Goal: Task Accomplishment & Management: Manage account settings

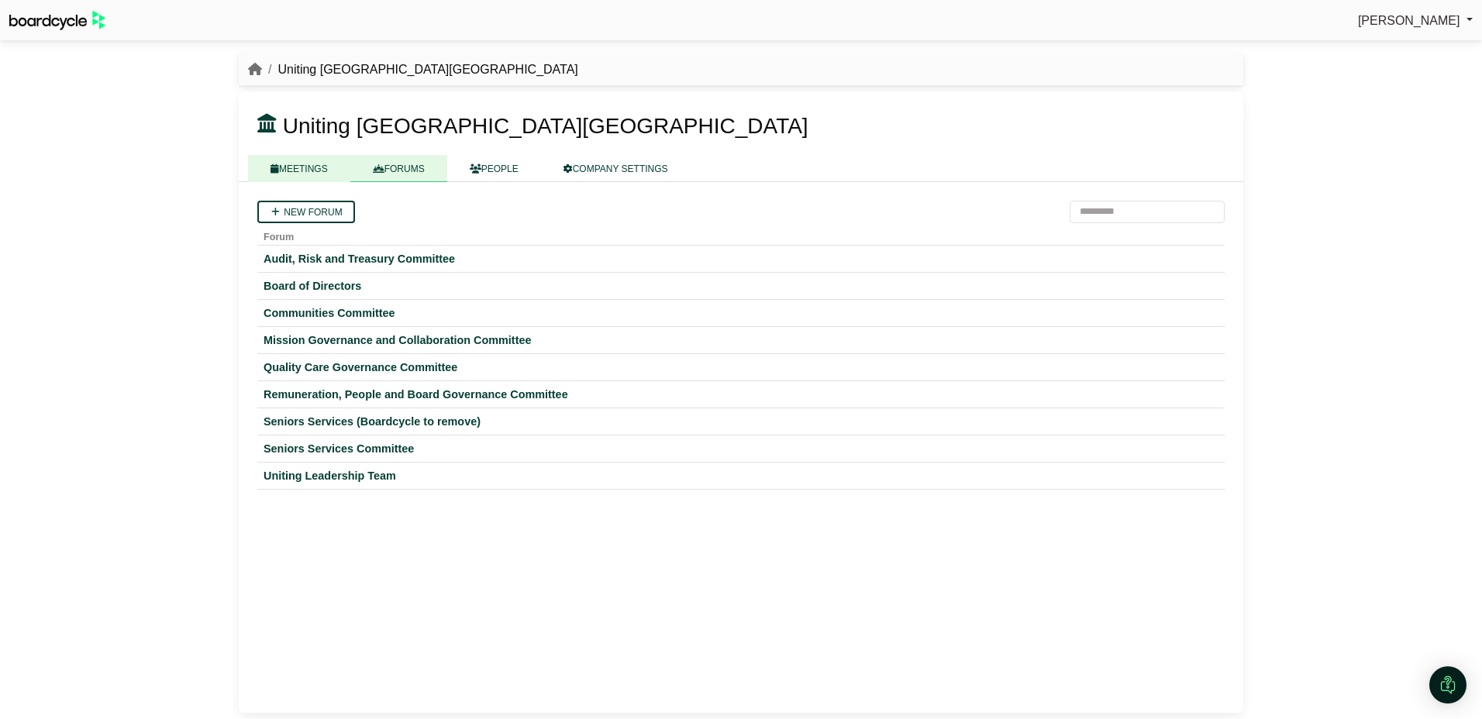
click at [295, 173] on link "MEETINGS" at bounding box center [299, 168] width 102 height 27
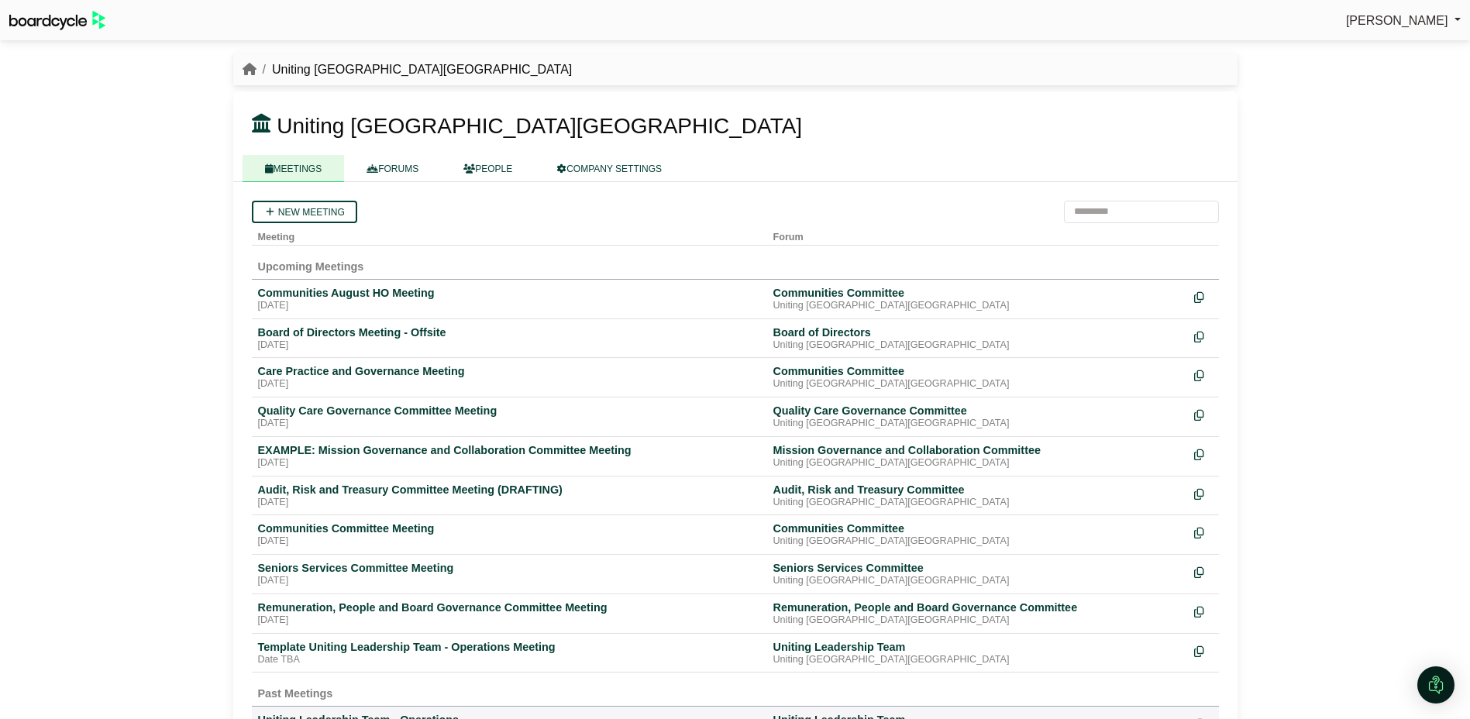
click at [331, 565] on div "Seniors Services Committee Meeting" at bounding box center [509, 568] width 503 height 14
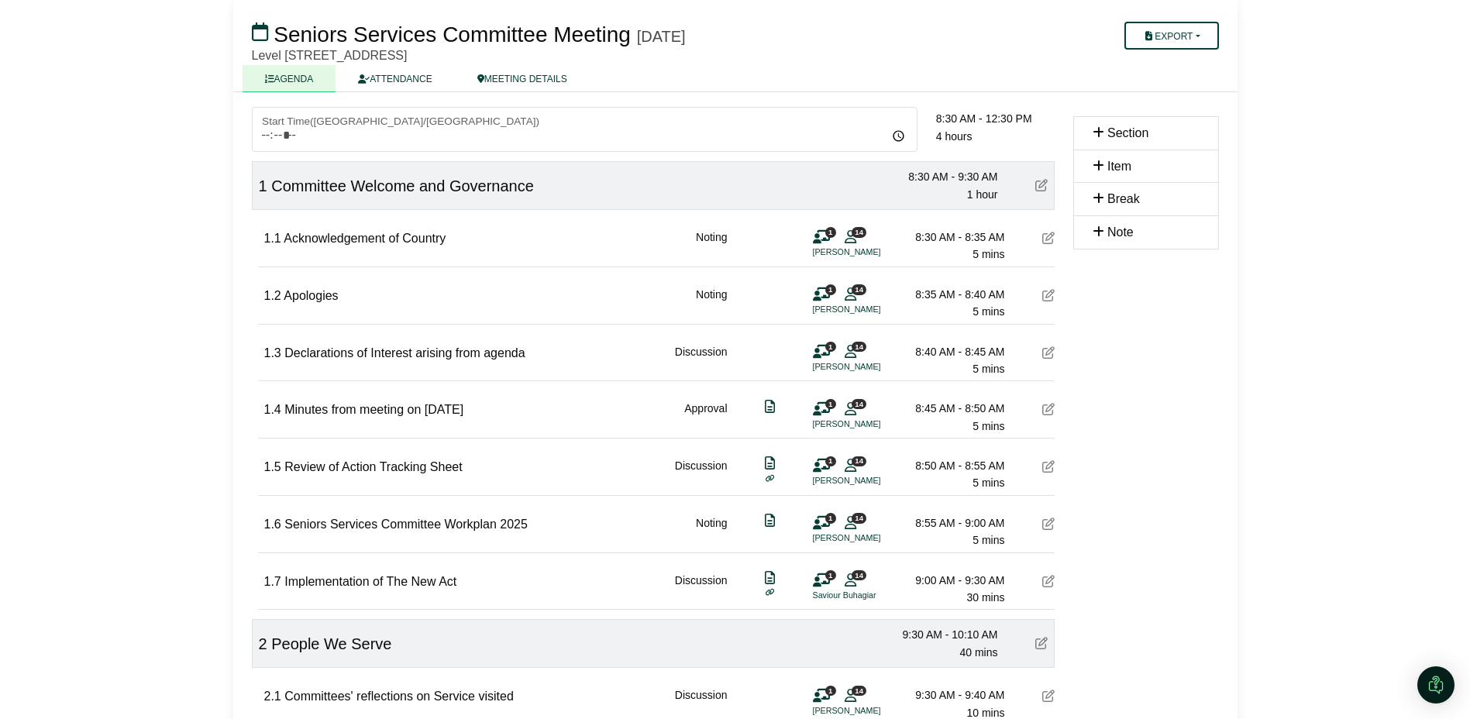
scroll to position [78, 0]
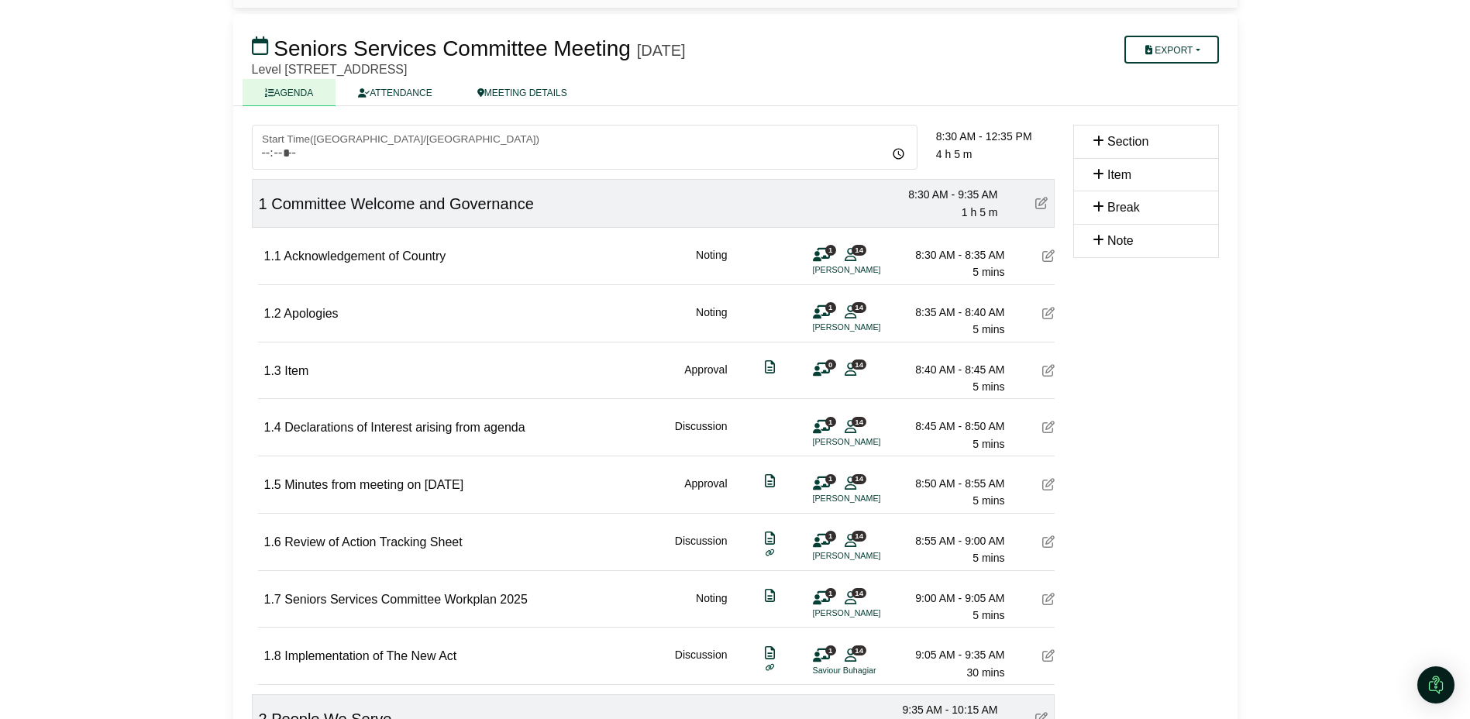
click at [1048, 371] on icon at bounding box center [1048, 370] width 12 height 12
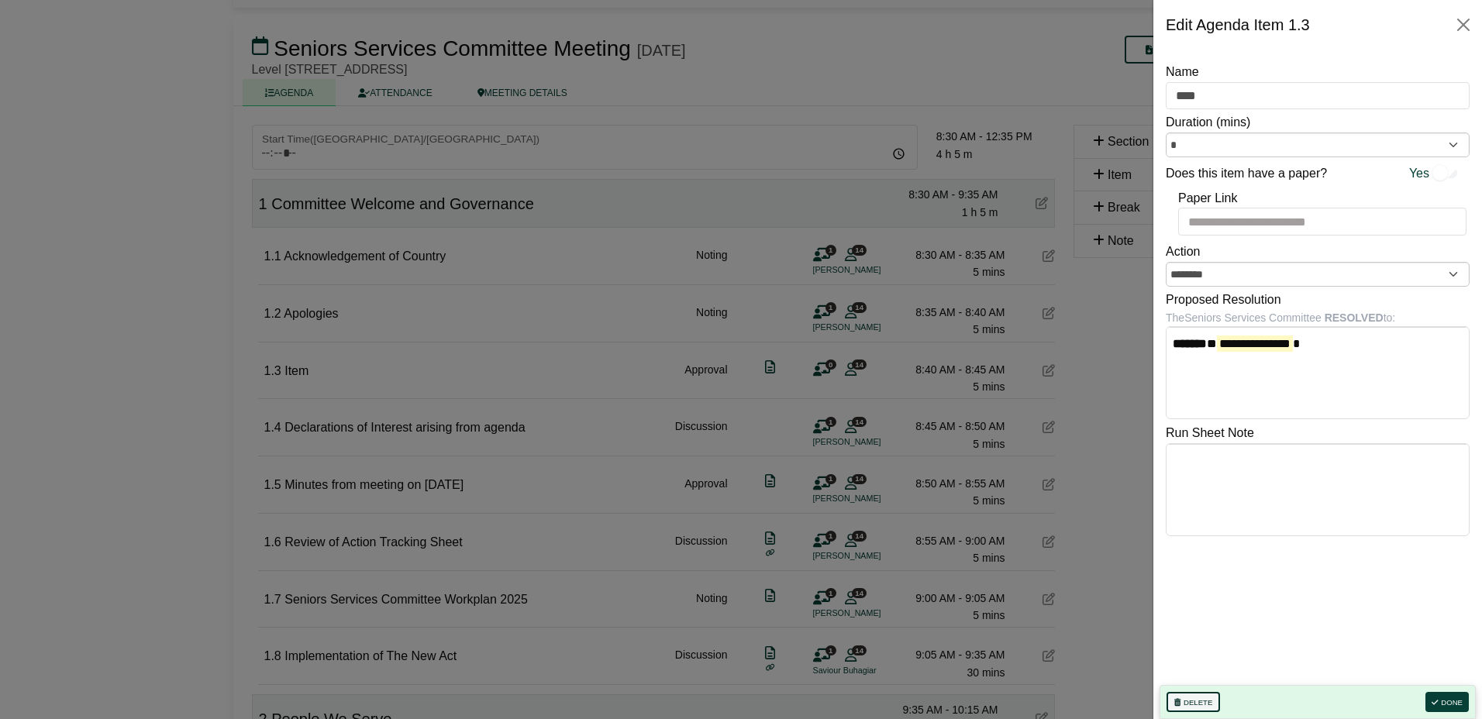
click at [1212, 704] on button "Delete" at bounding box center [1192, 702] width 53 height 20
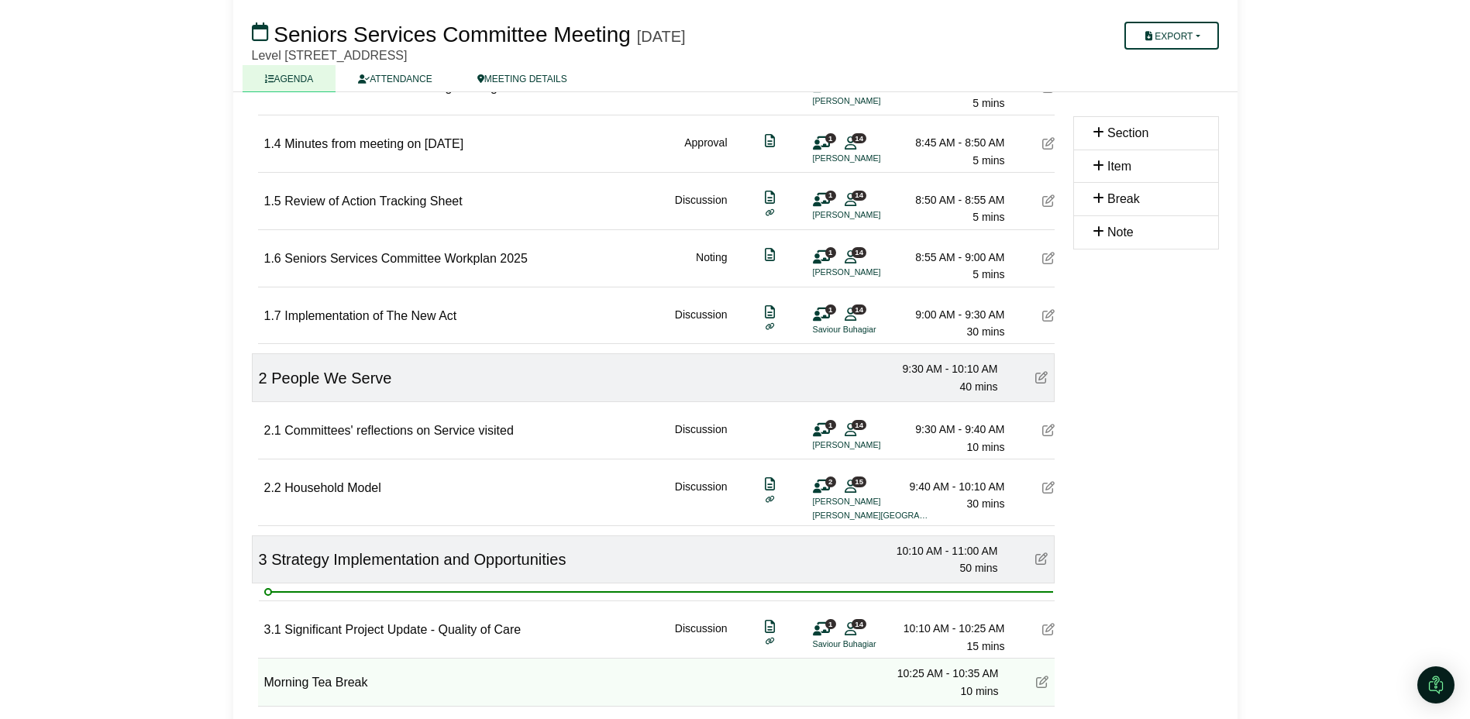
scroll to position [377, 0]
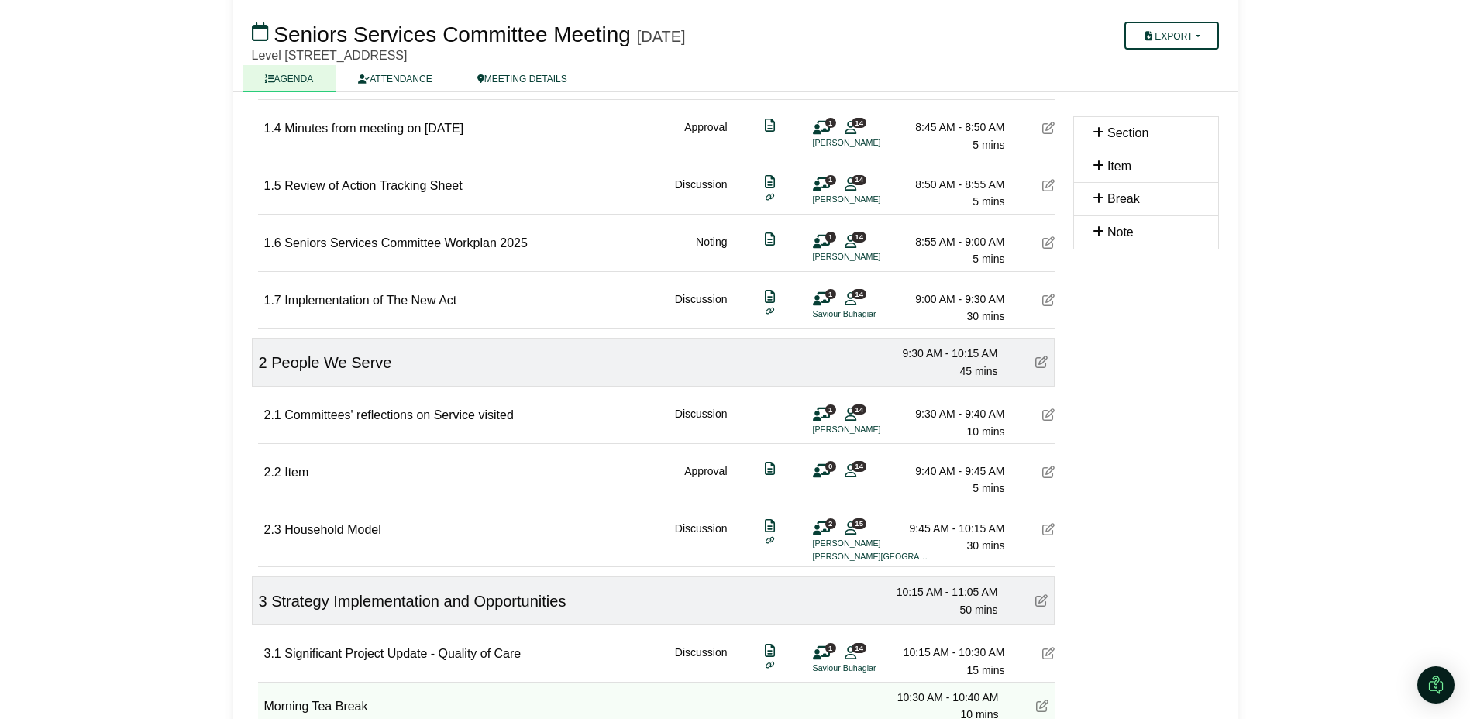
click at [1052, 472] on icon at bounding box center [1048, 472] width 12 height 12
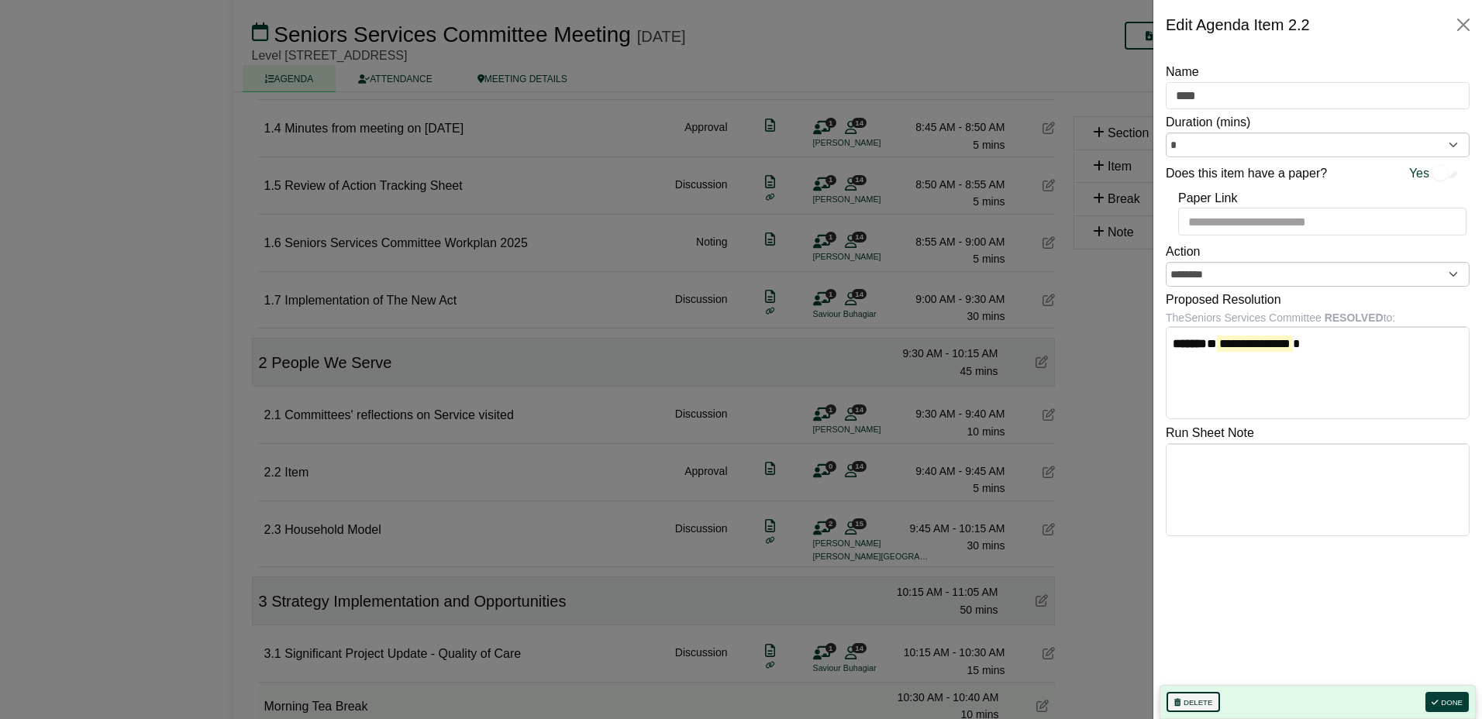
click at [1207, 706] on button "Delete" at bounding box center [1192, 702] width 53 height 20
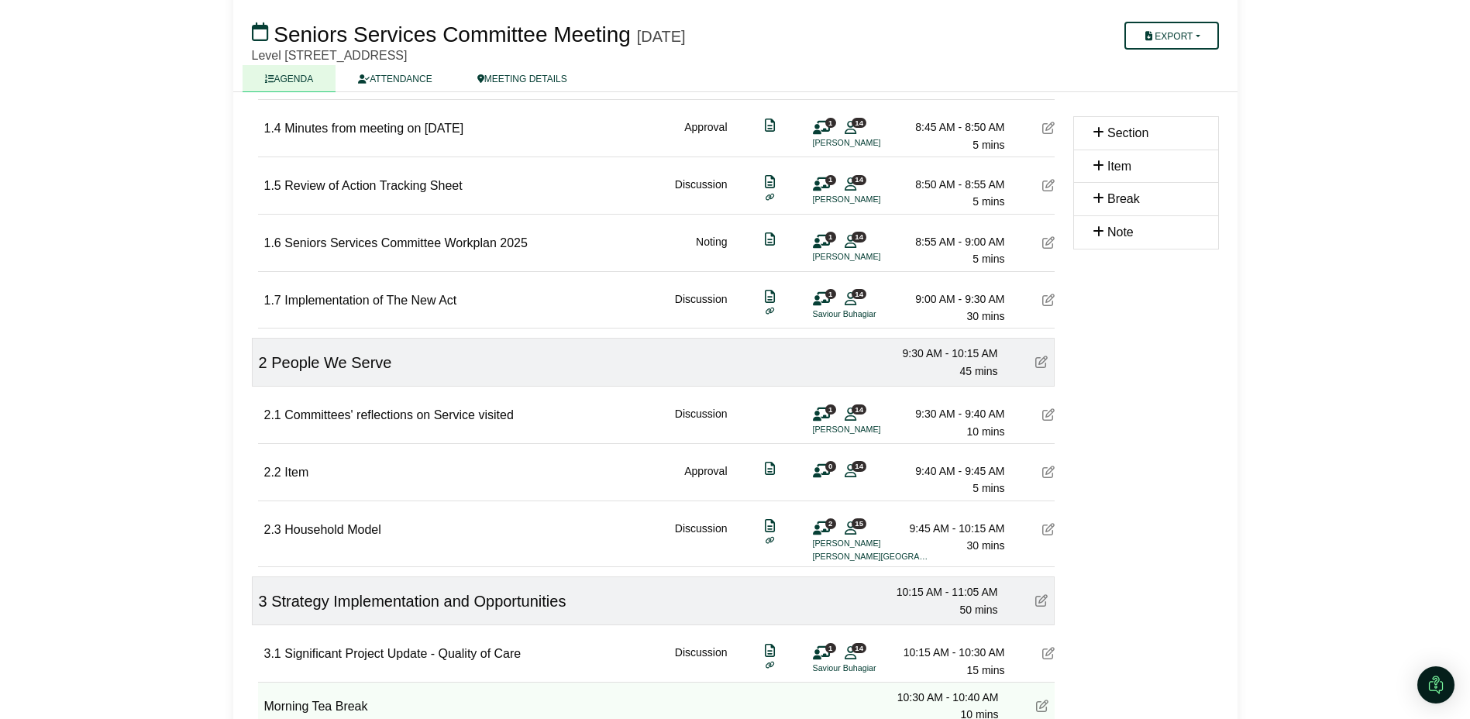
click at [1044, 471] on icon at bounding box center [1048, 472] width 12 height 12
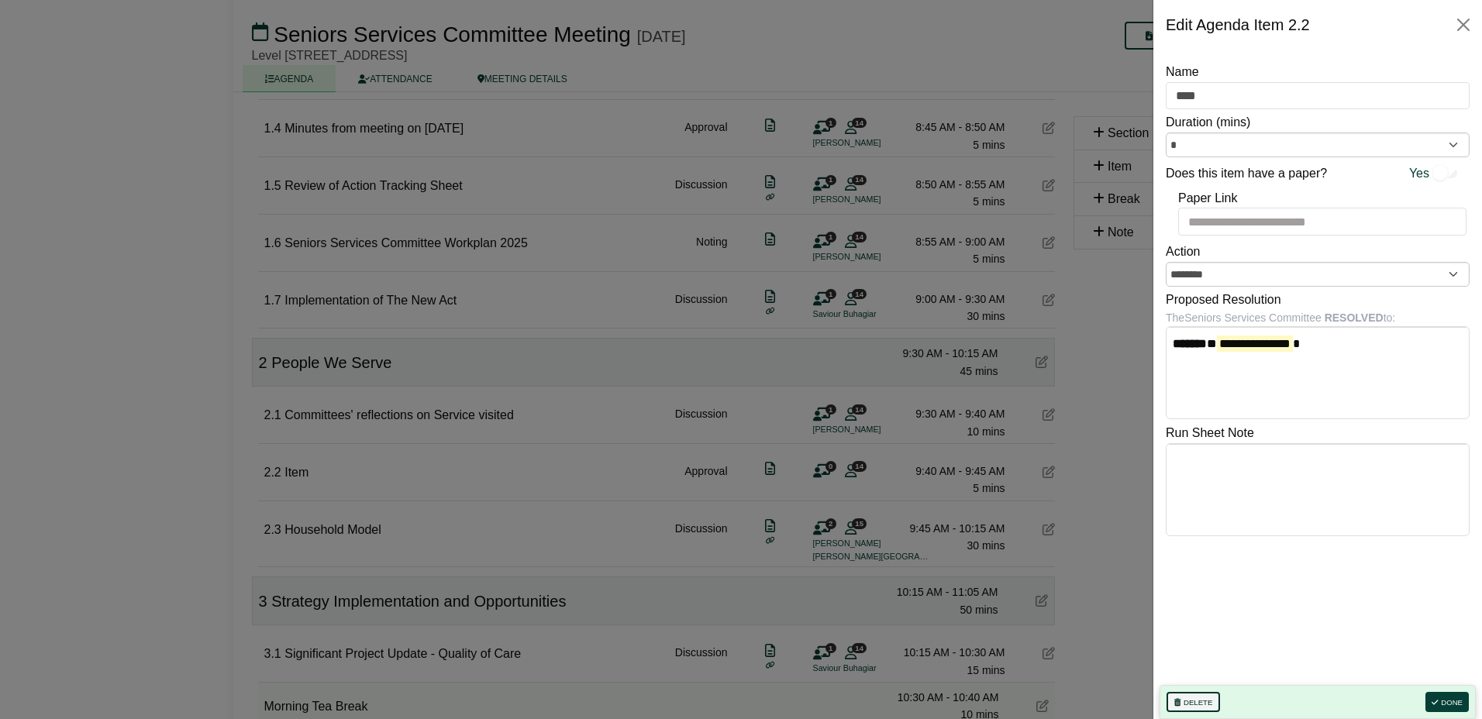
click at [1193, 711] on button "Delete" at bounding box center [1192, 702] width 53 height 20
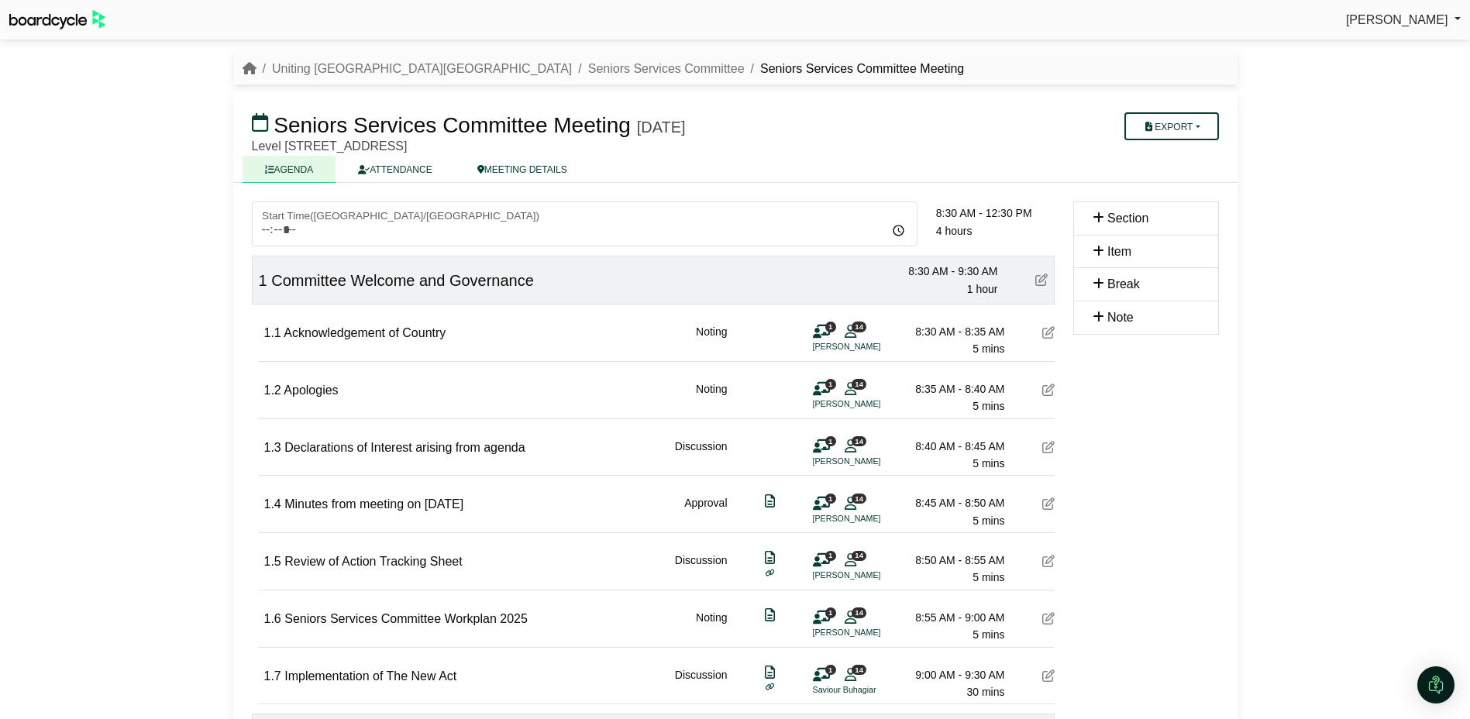
scroll to position [0, 0]
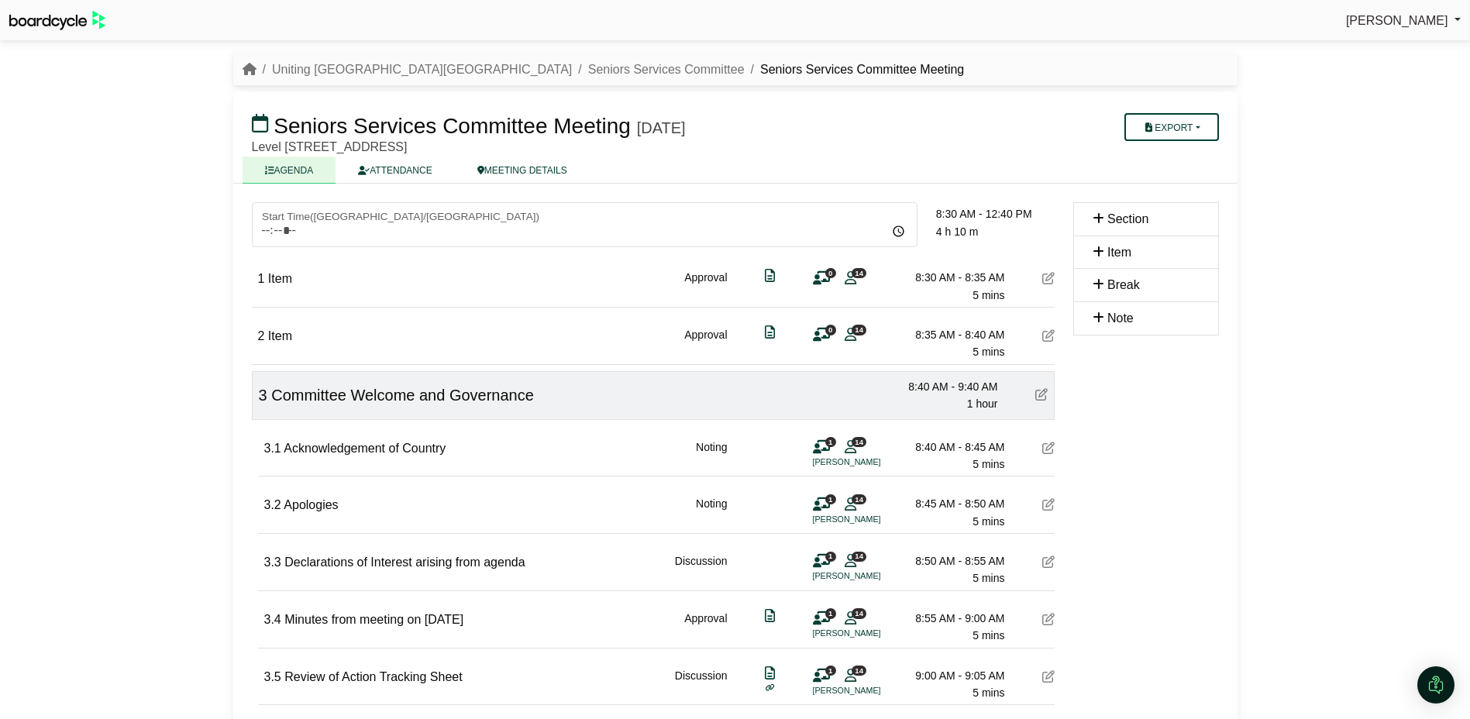
click at [1049, 336] on icon at bounding box center [1048, 335] width 12 height 12
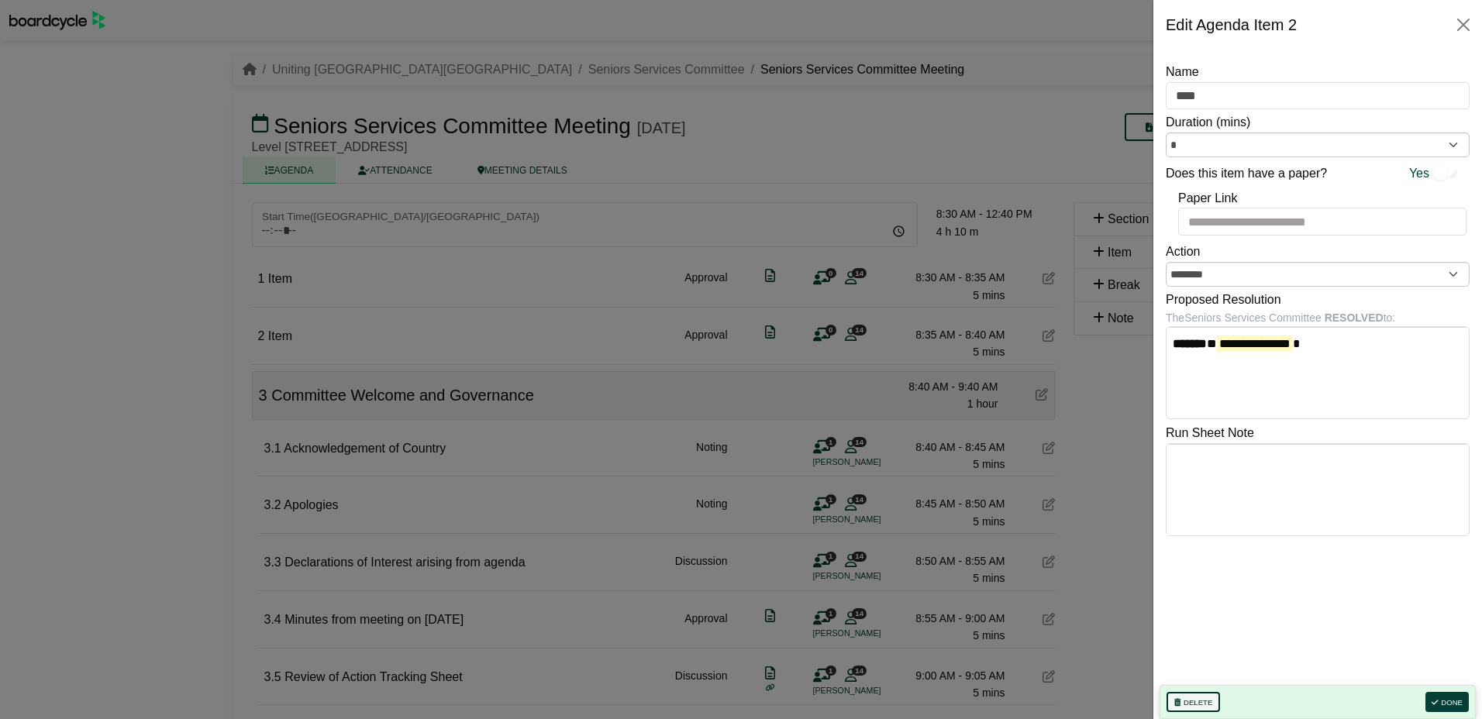
click at [1200, 706] on button "Delete" at bounding box center [1192, 702] width 53 height 20
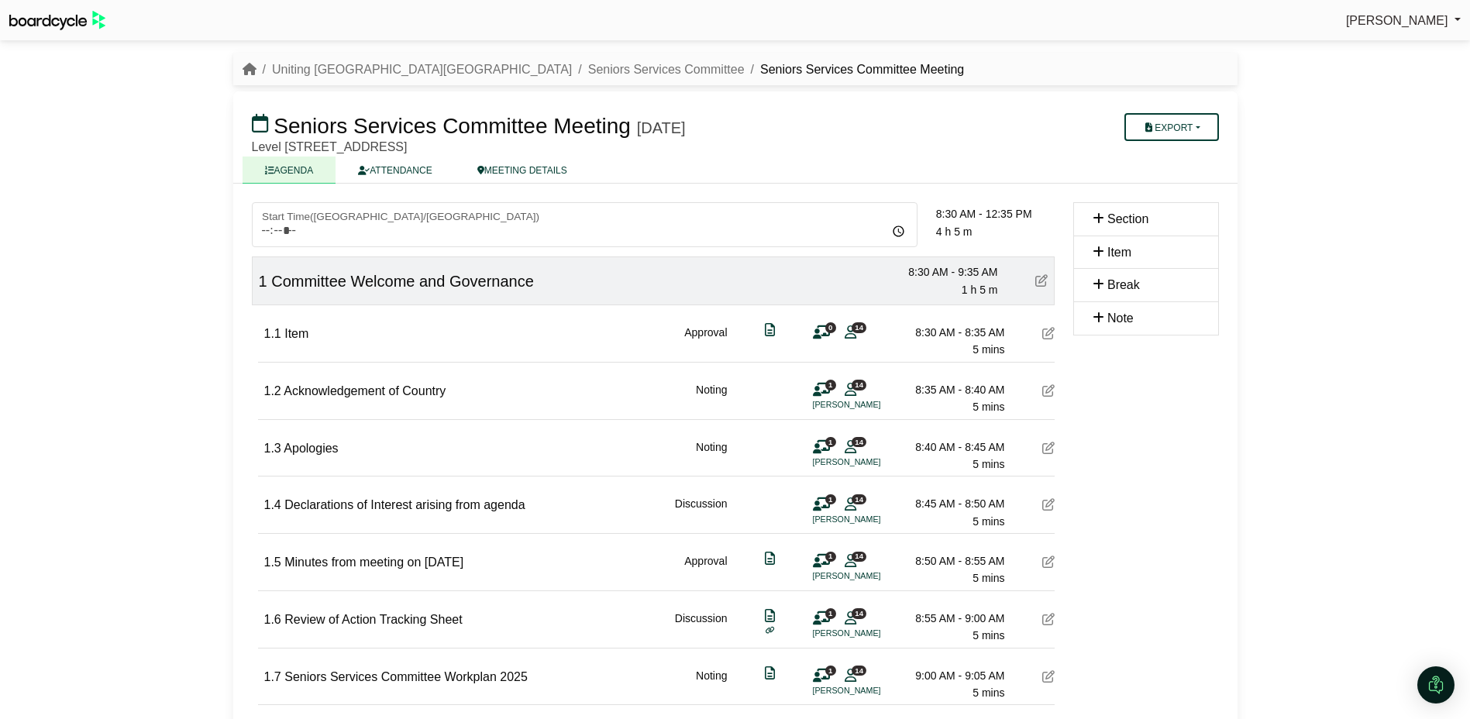
click at [1047, 334] on icon at bounding box center [1048, 333] width 12 height 12
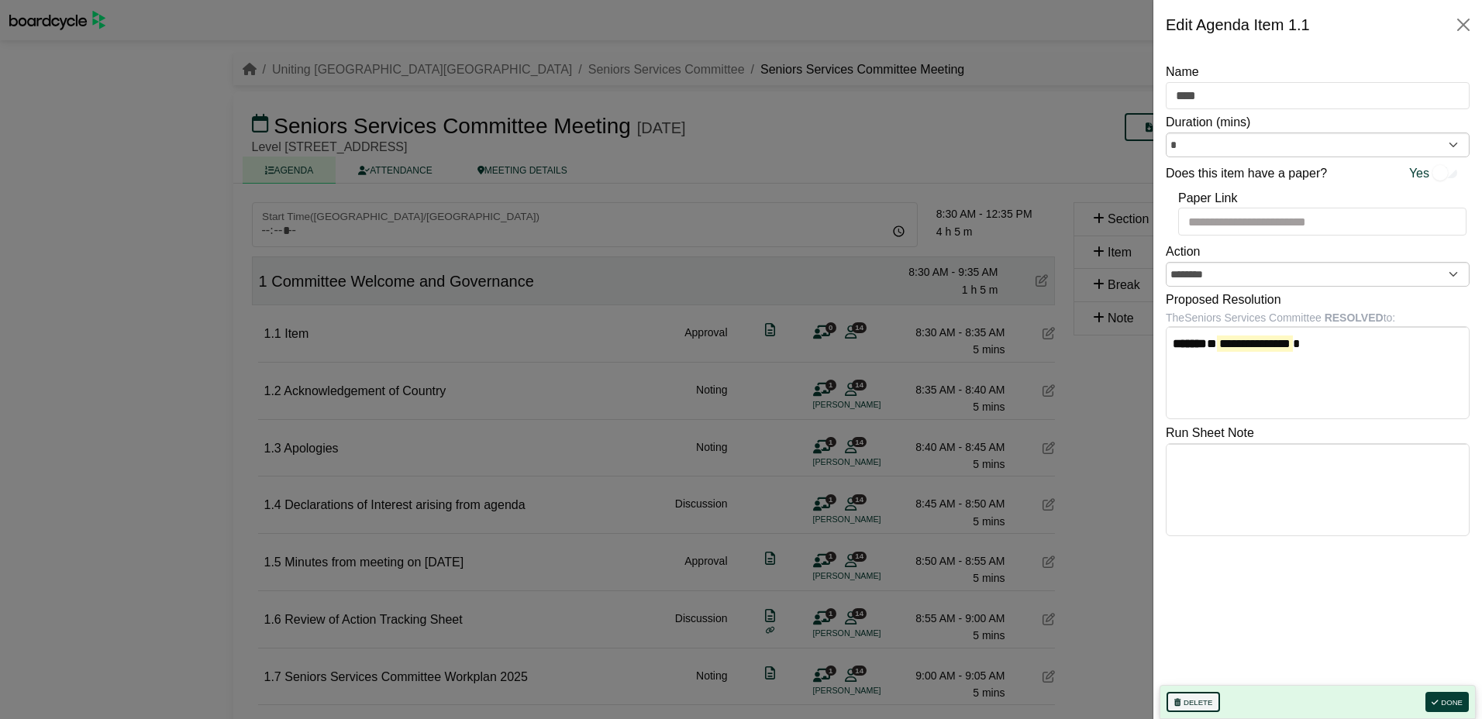
click at [1184, 698] on button "Delete" at bounding box center [1192, 702] width 53 height 20
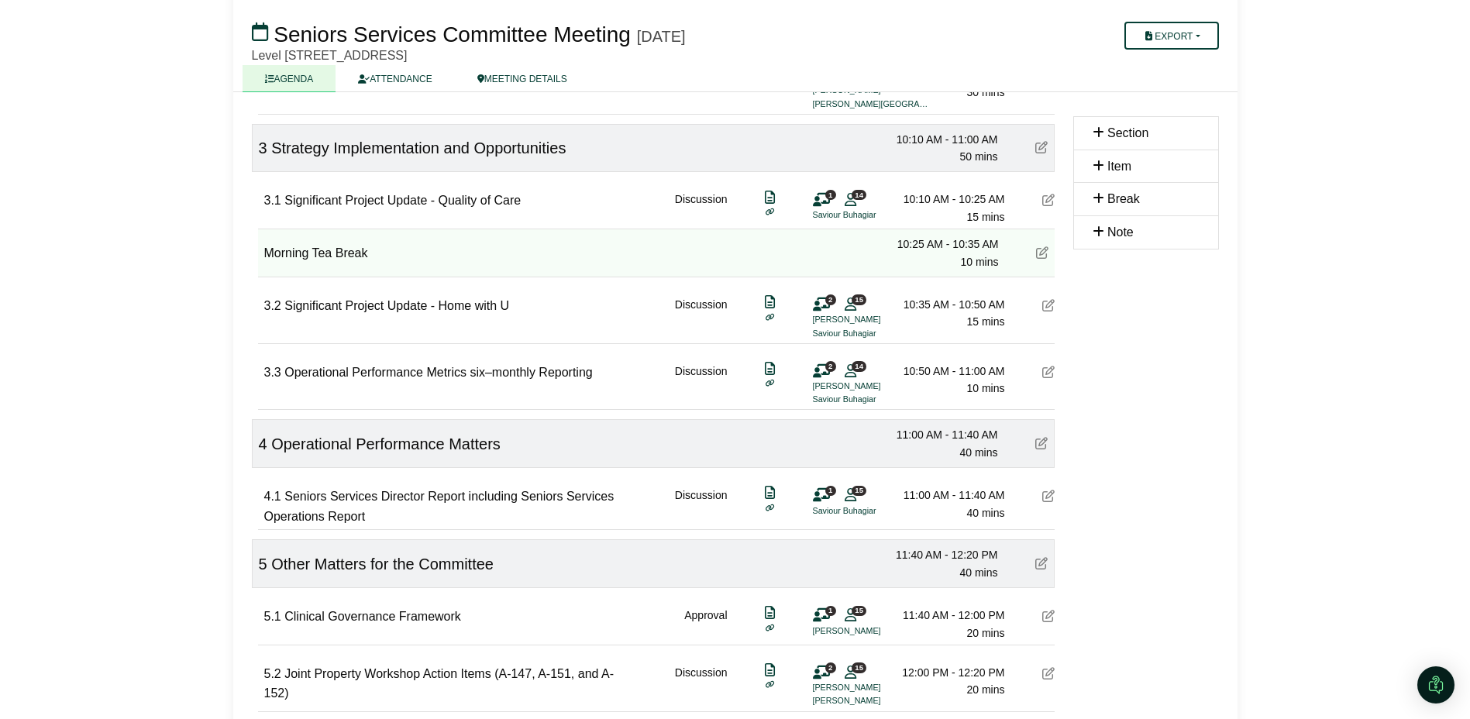
scroll to position [698, 0]
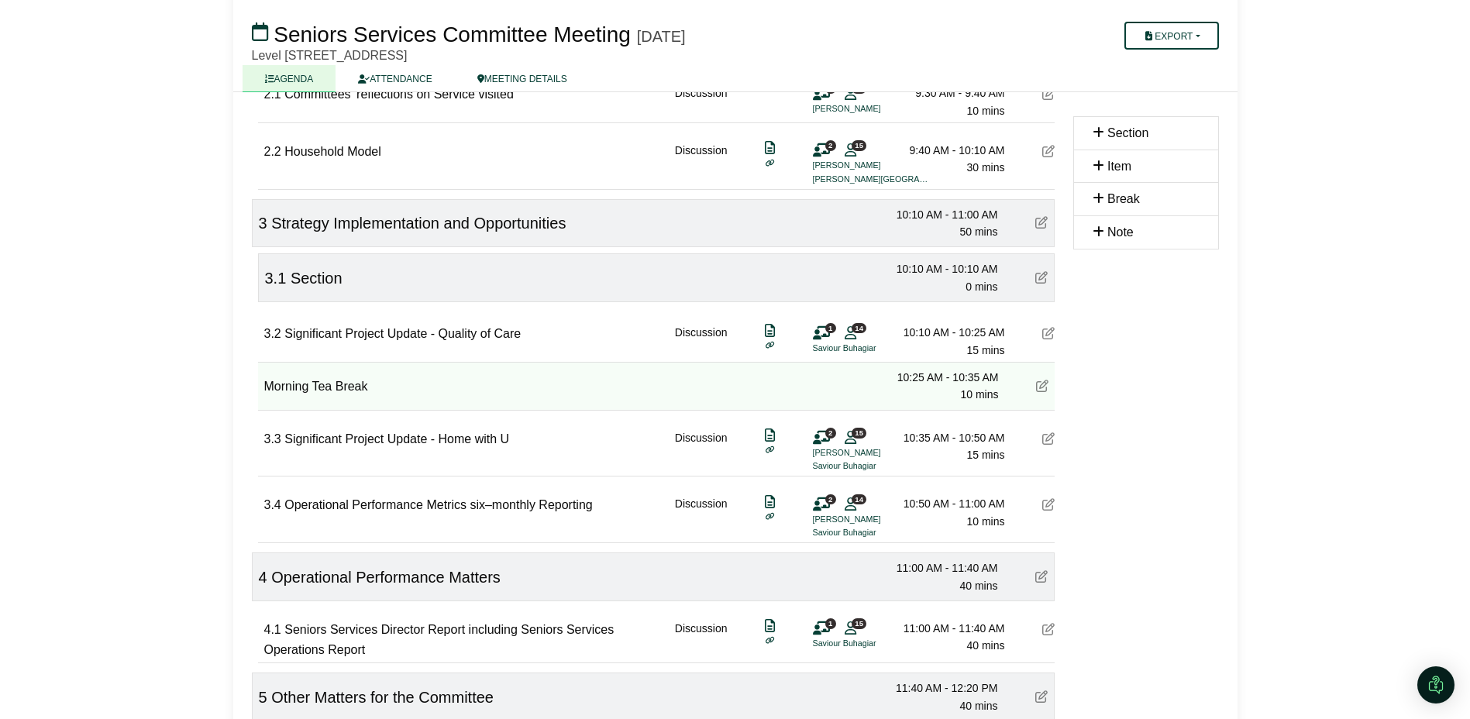
click at [1044, 277] on icon at bounding box center [1041, 277] width 12 height 12
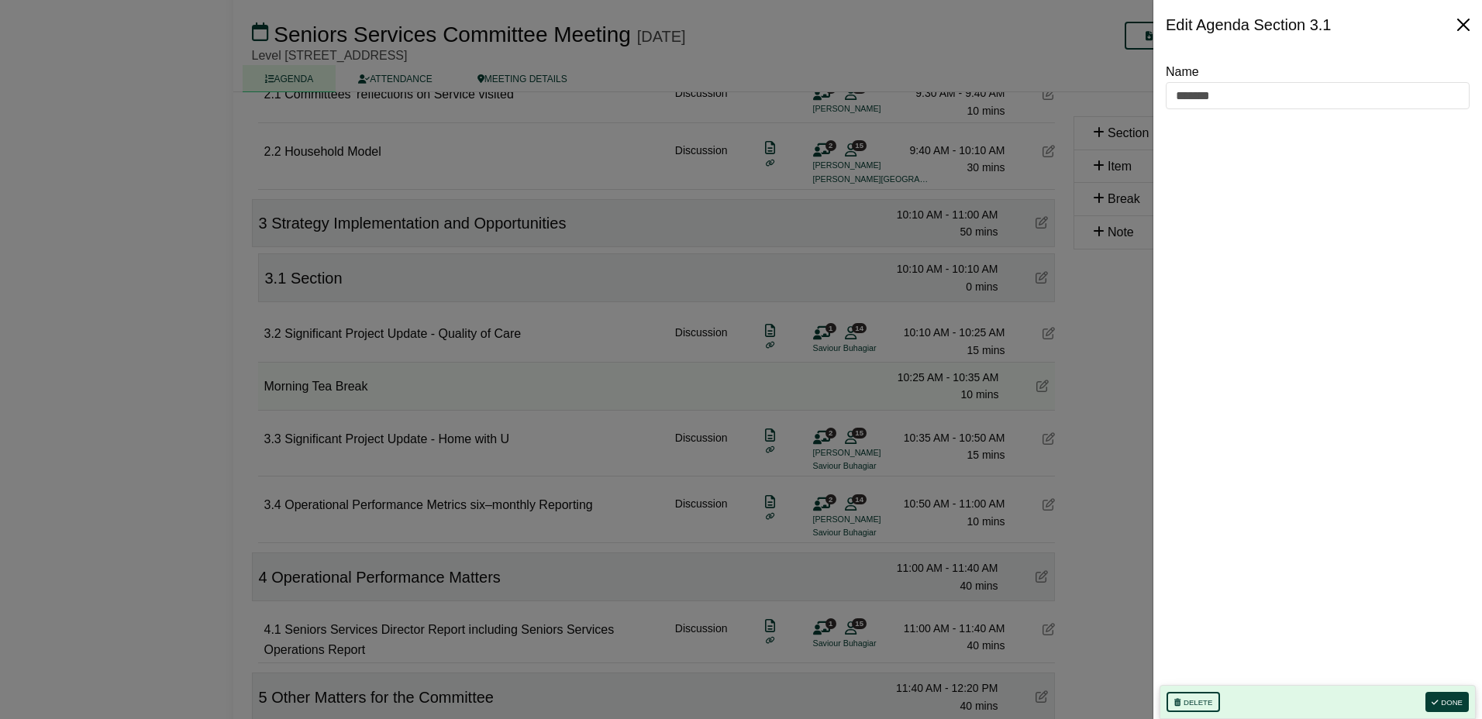
click at [1468, 22] on button "Close" at bounding box center [1463, 24] width 25 height 25
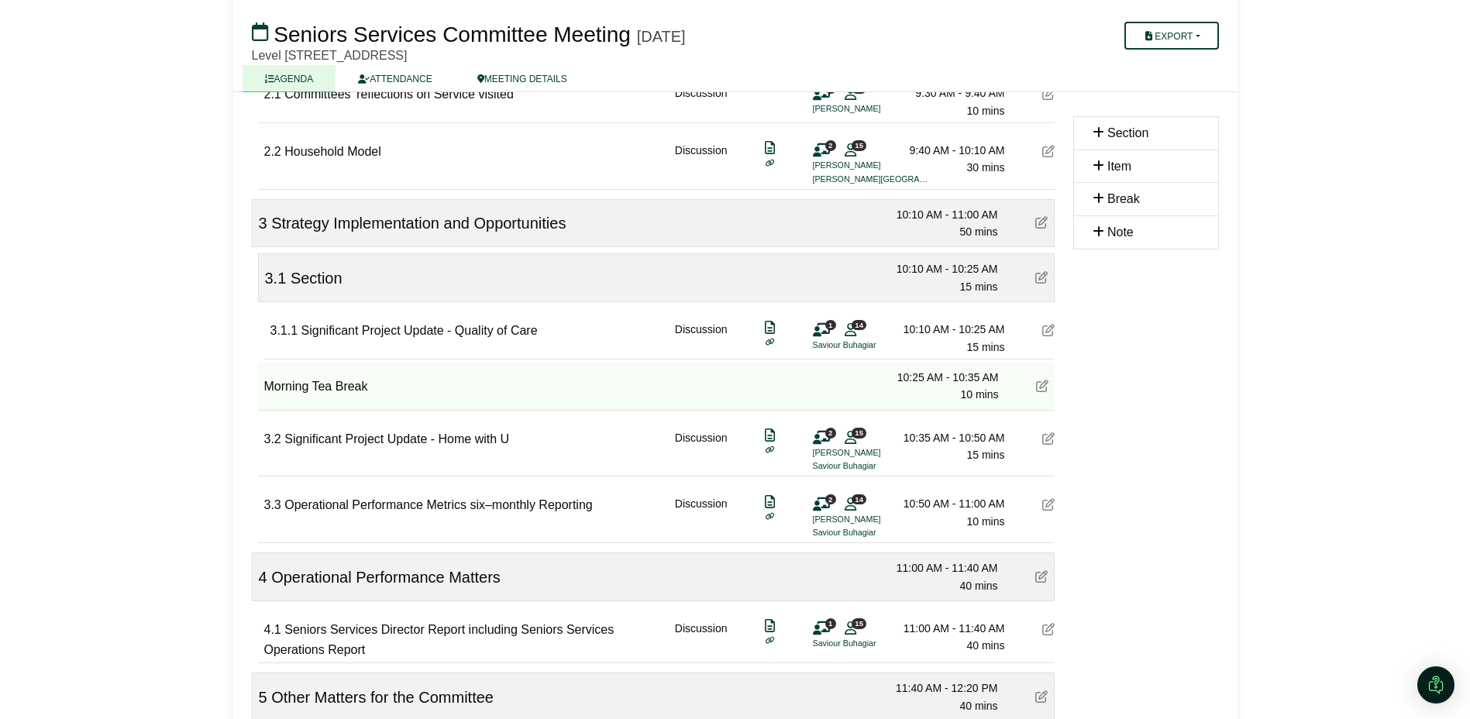
click at [1040, 279] on icon at bounding box center [1041, 277] width 12 height 12
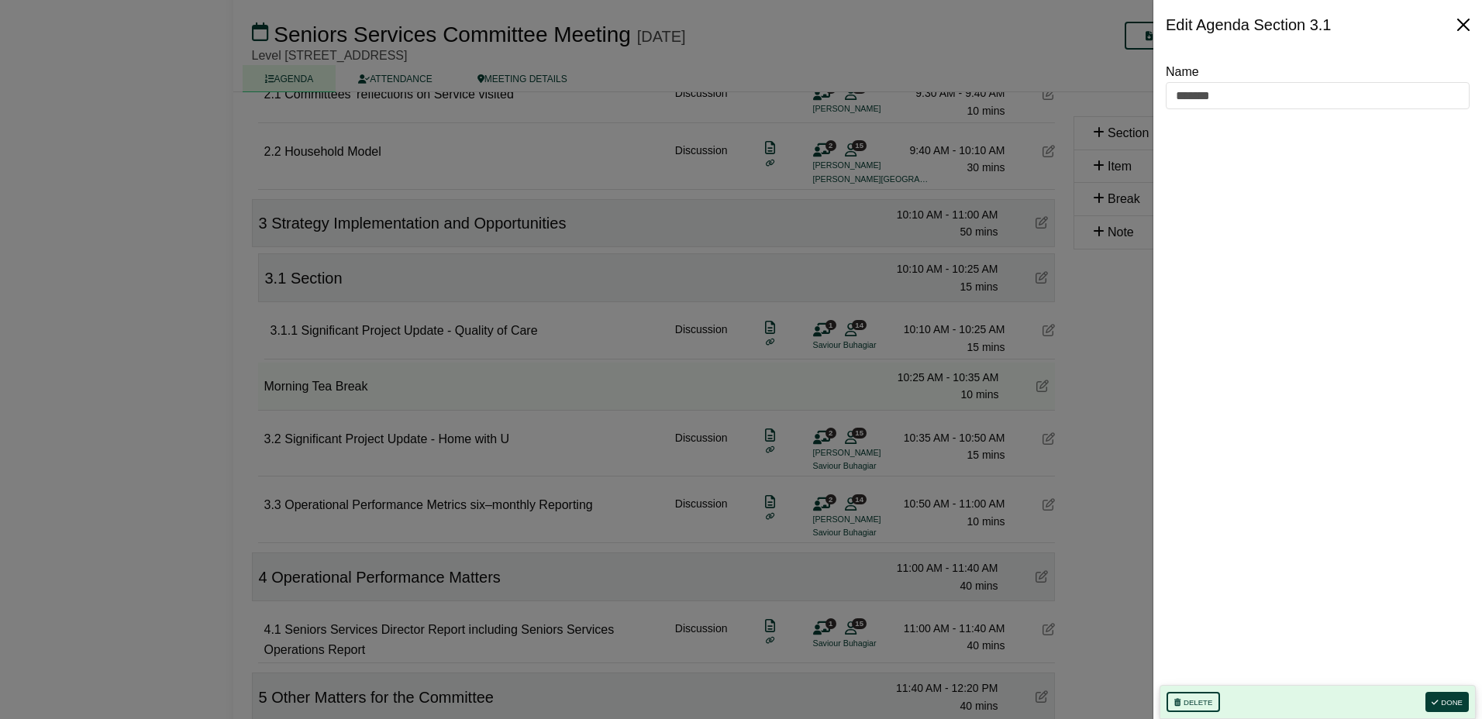
click at [1462, 24] on button "Close" at bounding box center [1463, 24] width 25 height 25
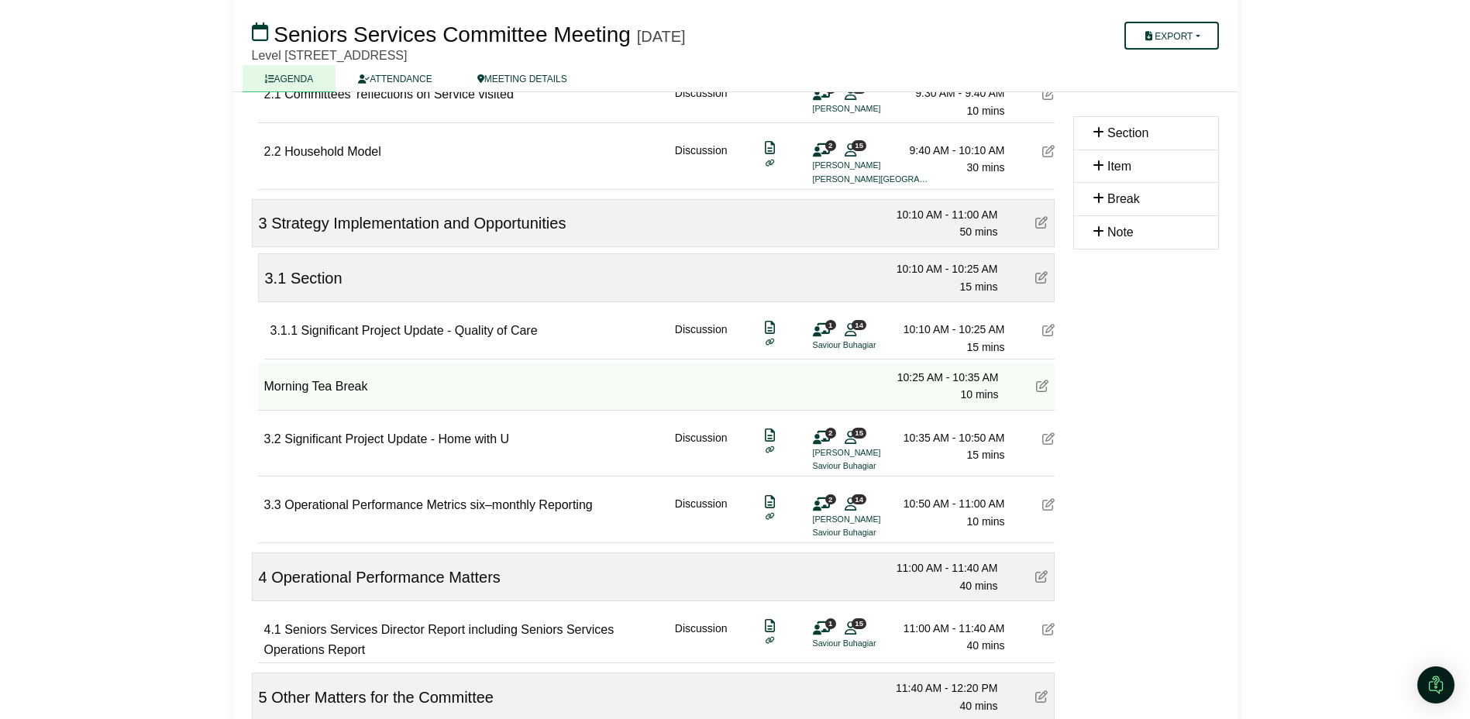
click at [1116, 165] on span "Item" at bounding box center [1119, 166] width 24 height 13
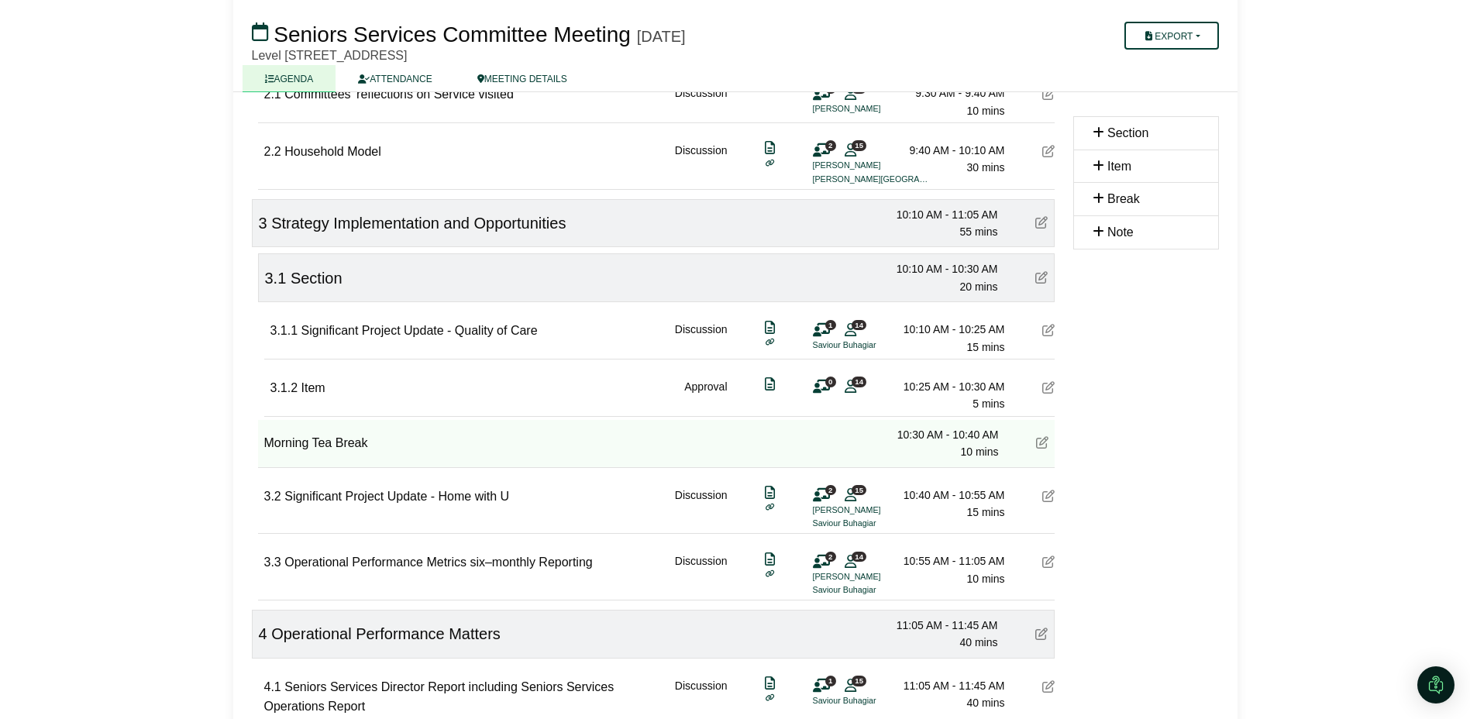
click at [1049, 386] on icon at bounding box center [1048, 387] width 12 height 12
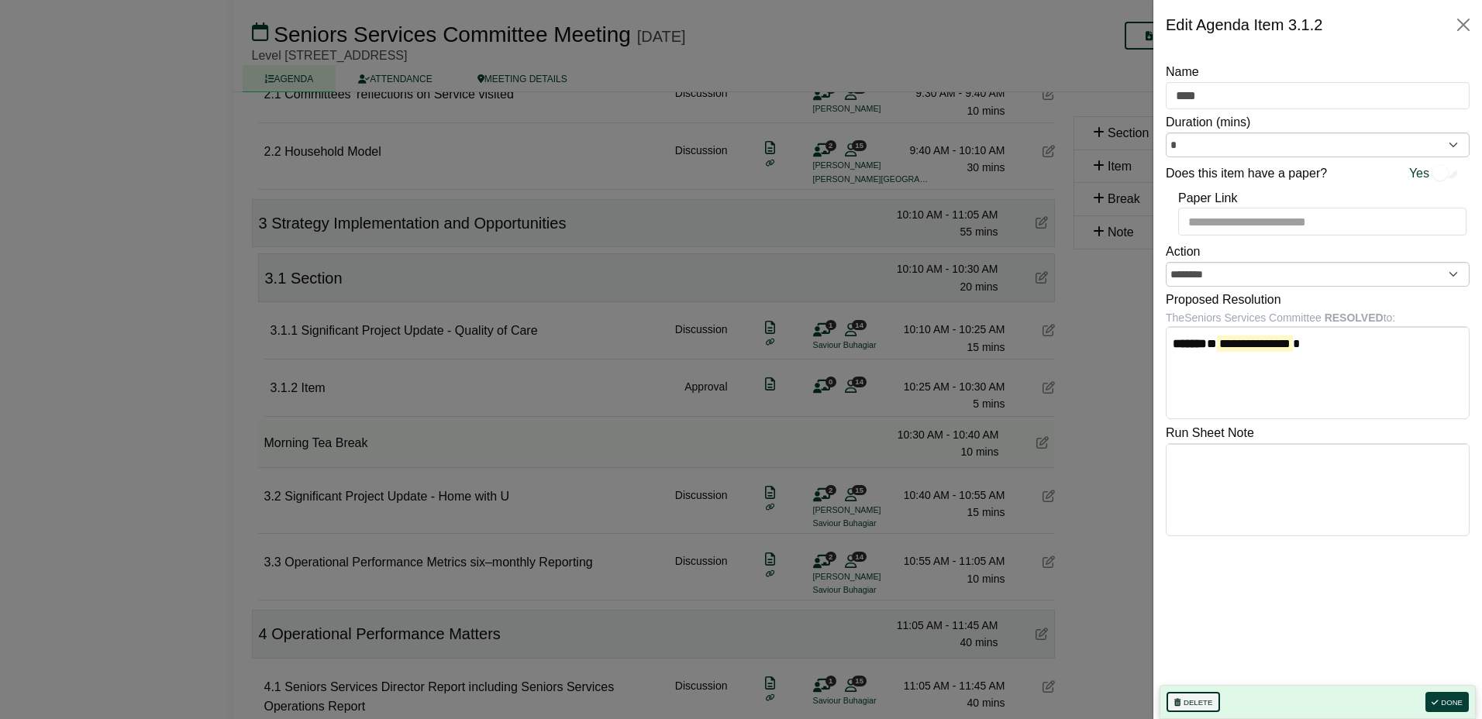
click at [1191, 704] on button "Delete" at bounding box center [1192, 702] width 53 height 20
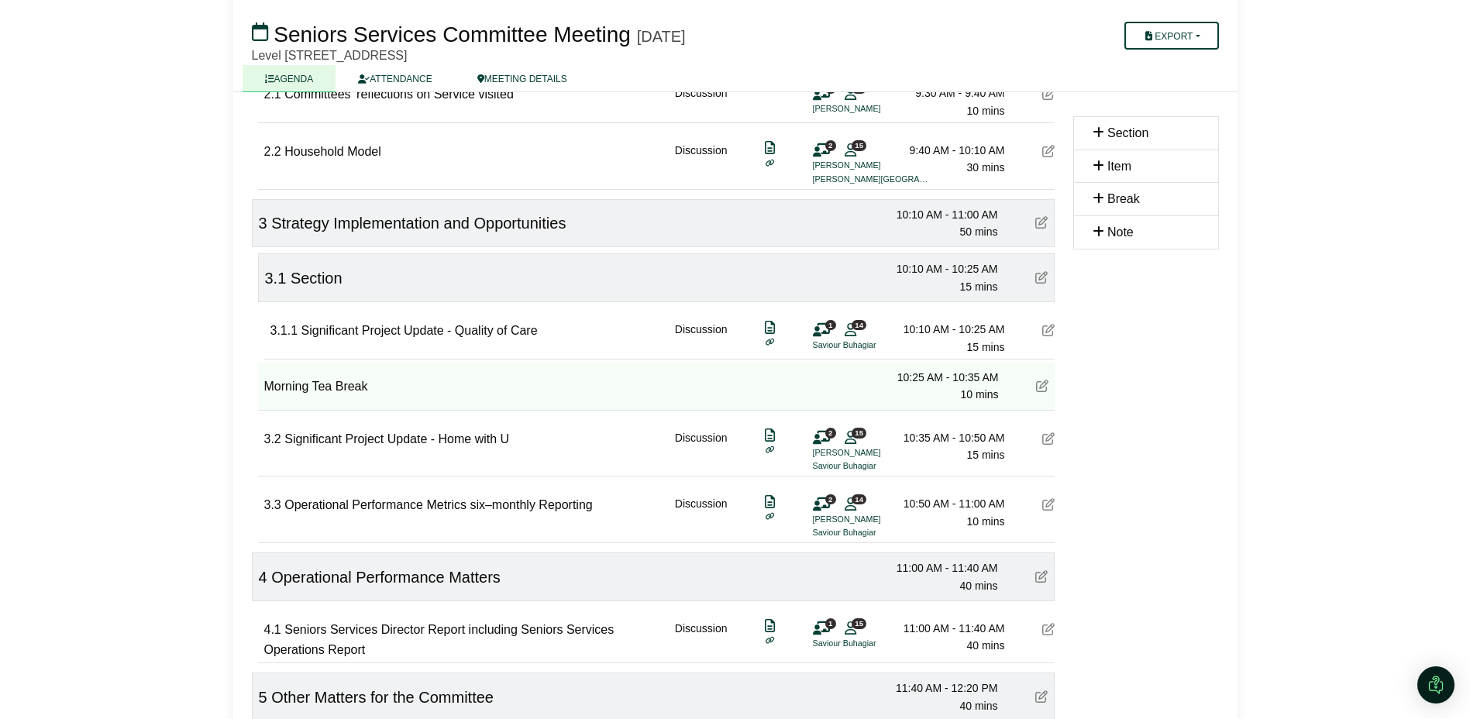
click at [1041, 278] on icon at bounding box center [1041, 277] width 12 height 12
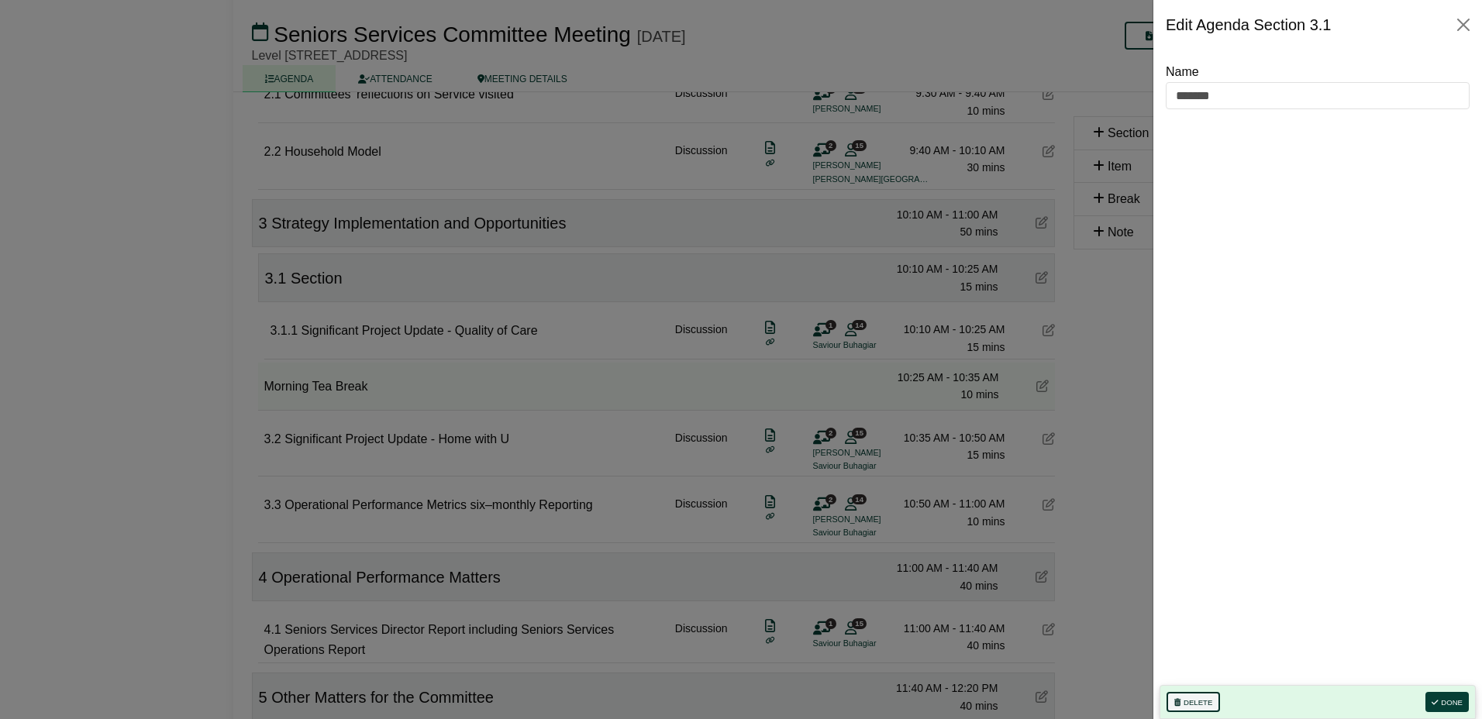
click at [1182, 704] on button "Delete" at bounding box center [1192, 702] width 53 height 20
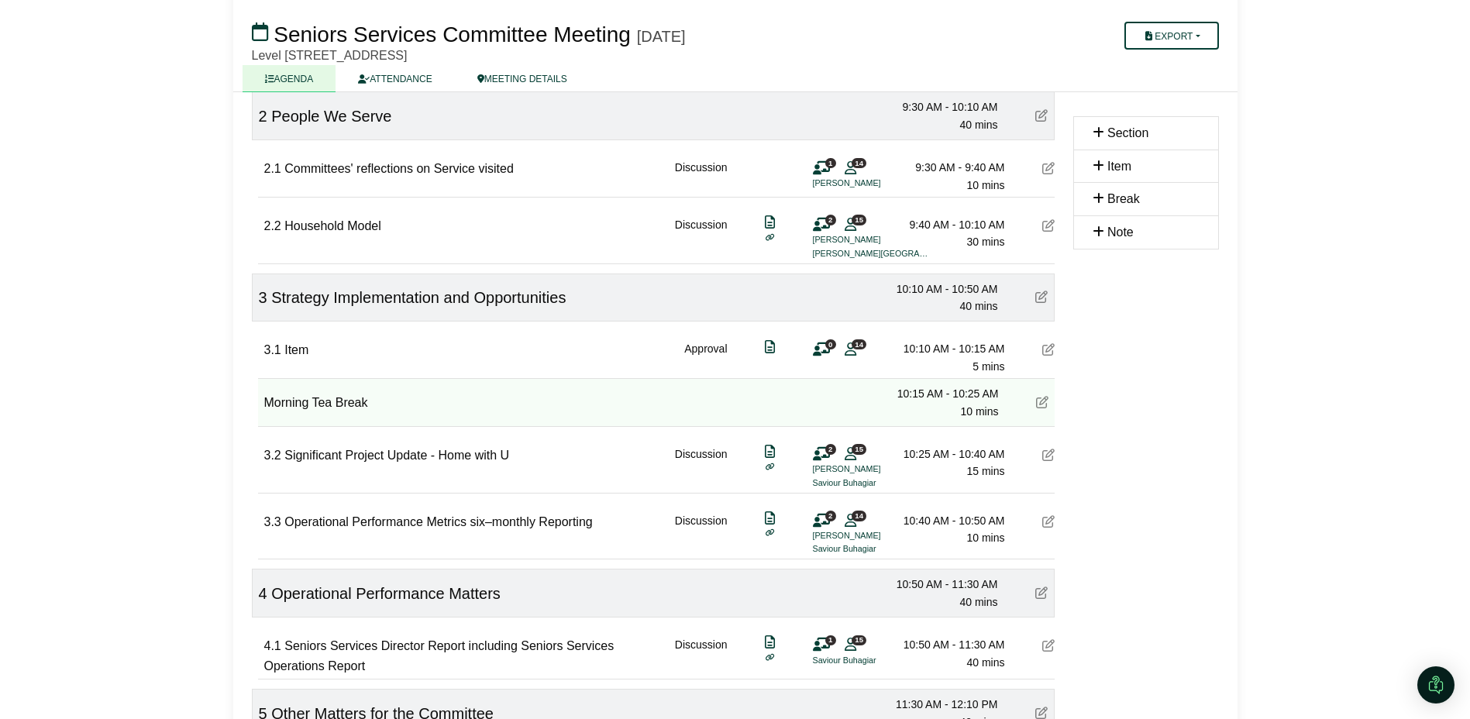
scroll to position [620, 0]
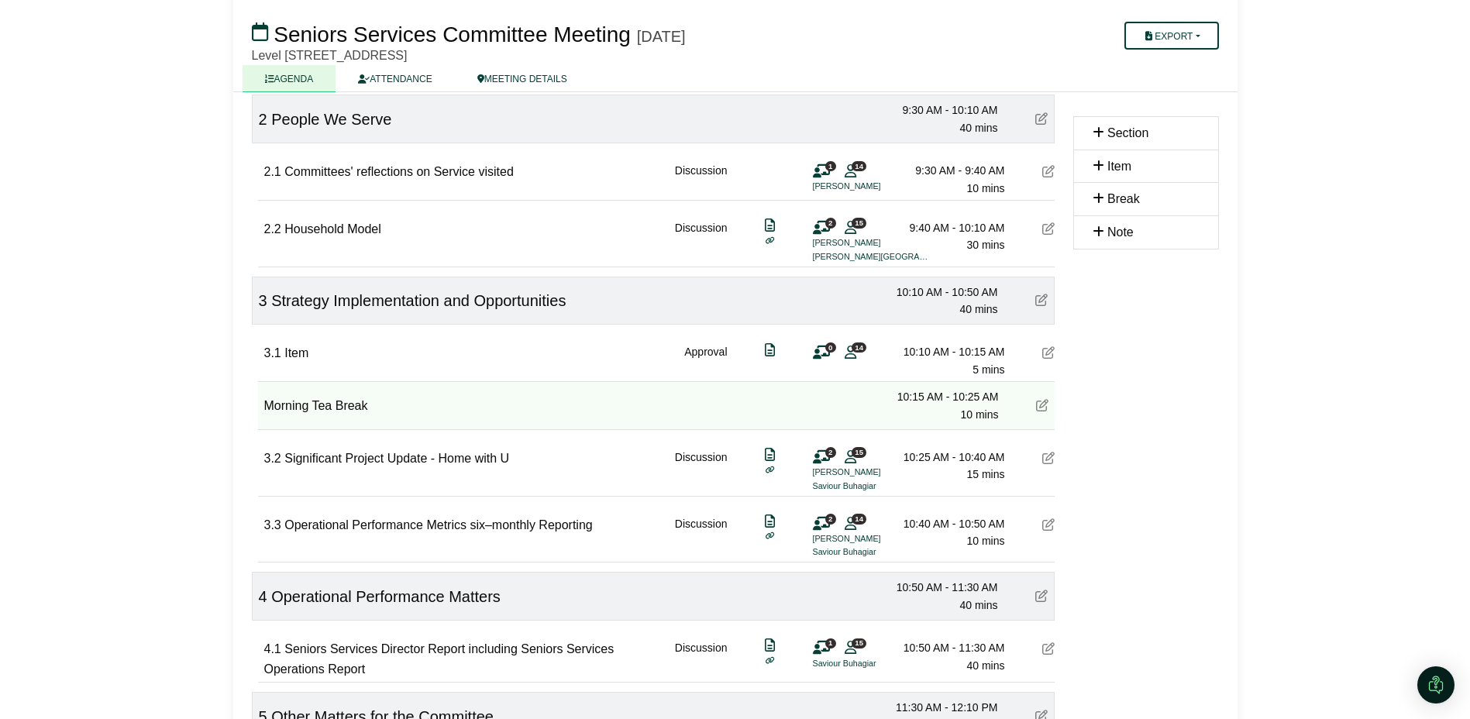
click at [1046, 227] on icon at bounding box center [1048, 228] width 12 height 12
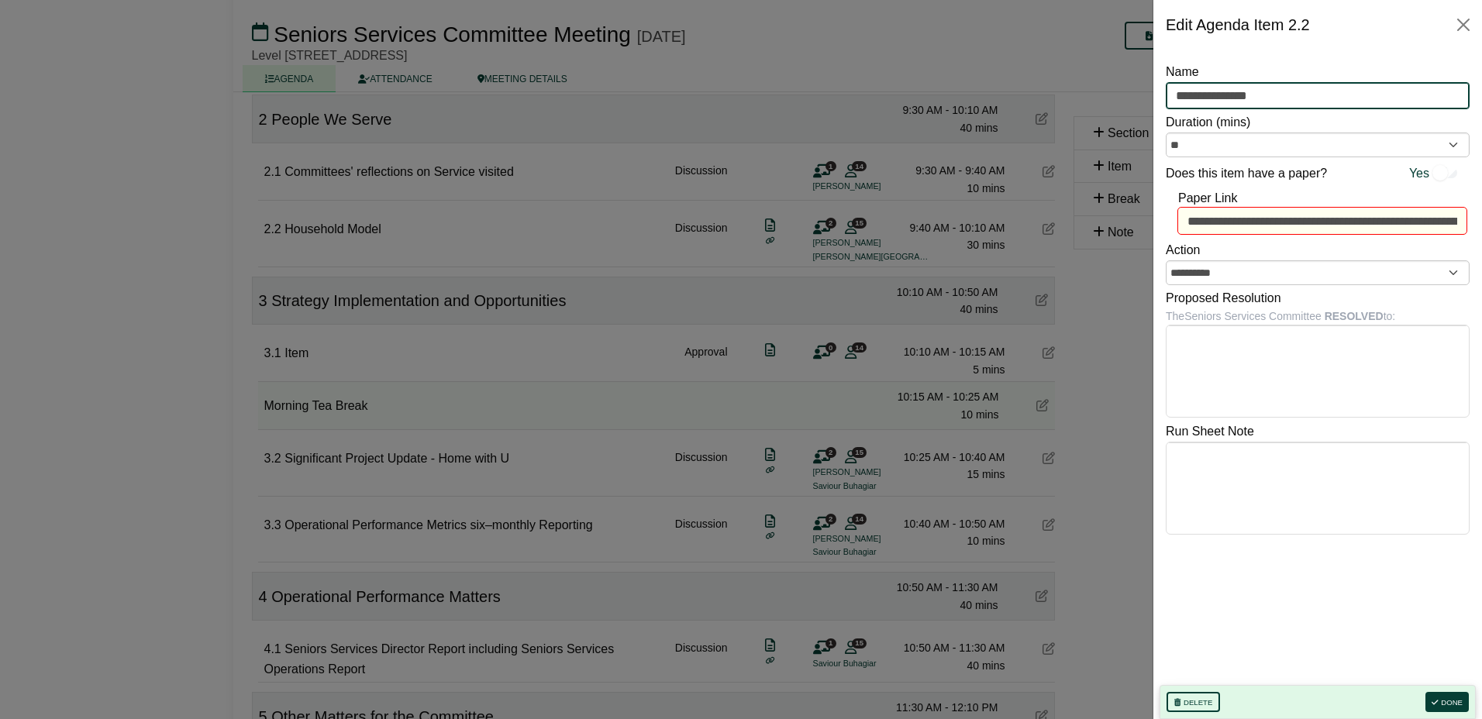
click at [1283, 98] on input "**********" at bounding box center [1318, 96] width 304 height 28
type input "**********"
click at [1455, 704] on button "Done" at bounding box center [1446, 702] width 43 height 20
